Goal: Book appointment/travel/reservation

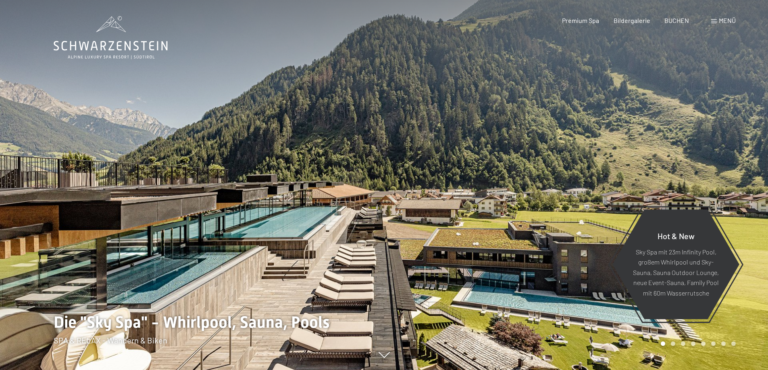
click at [723, 19] on span "Menü" at bounding box center [727, 21] width 17 height 8
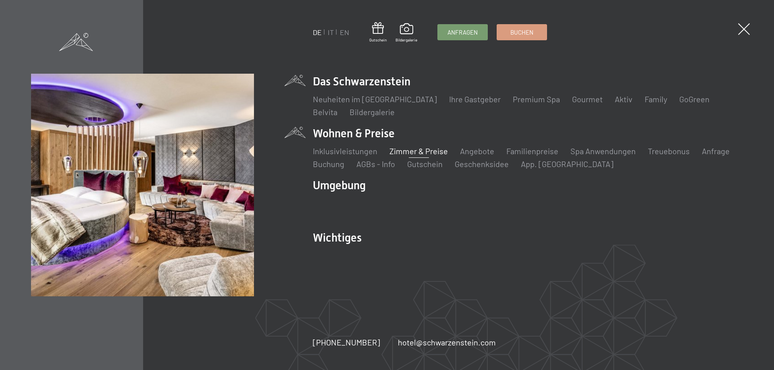
click at [411, 150] on link "Zimmer & Preise" at bounding box center [418, 151] width 58 height 10
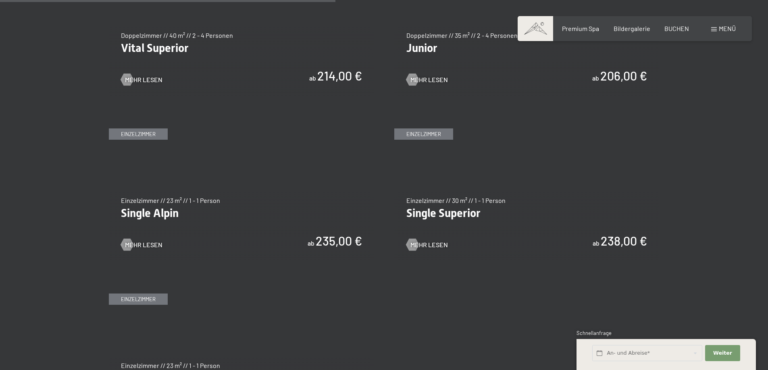
scroll to position [1129, 0]
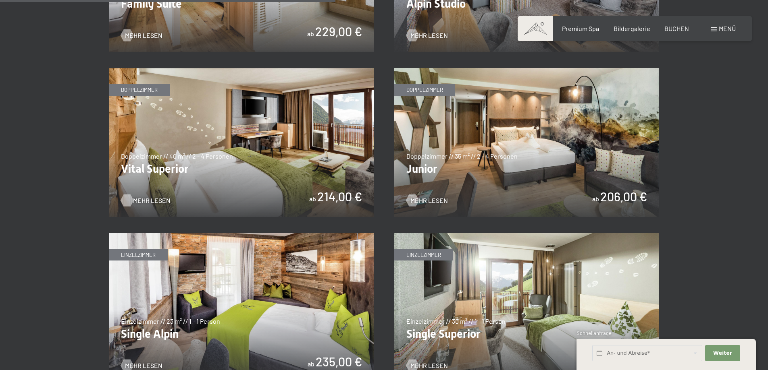
click at [128, 197] on div at bounding box center [126, 201] width 7 height 12
